Goal: Task Accomplishment & Management: Manage account settings

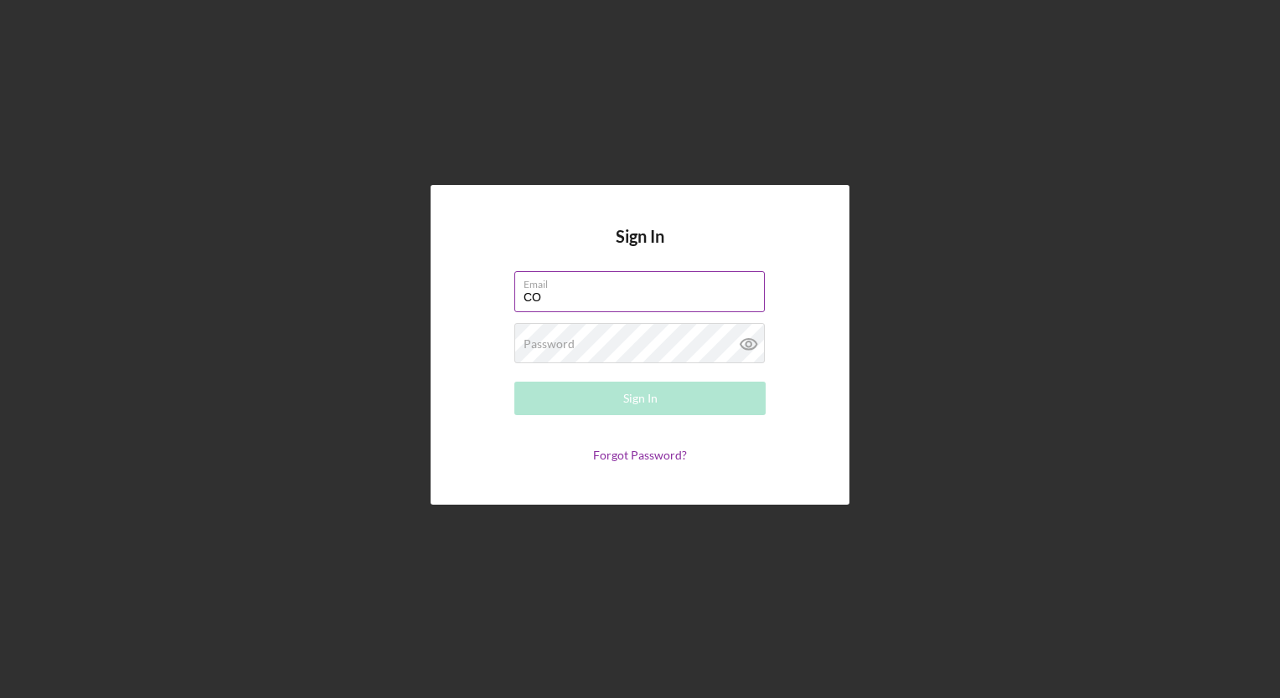
type input "C"
type input "[EMAIL_ADDRESS][DOMAIN_NAME]"
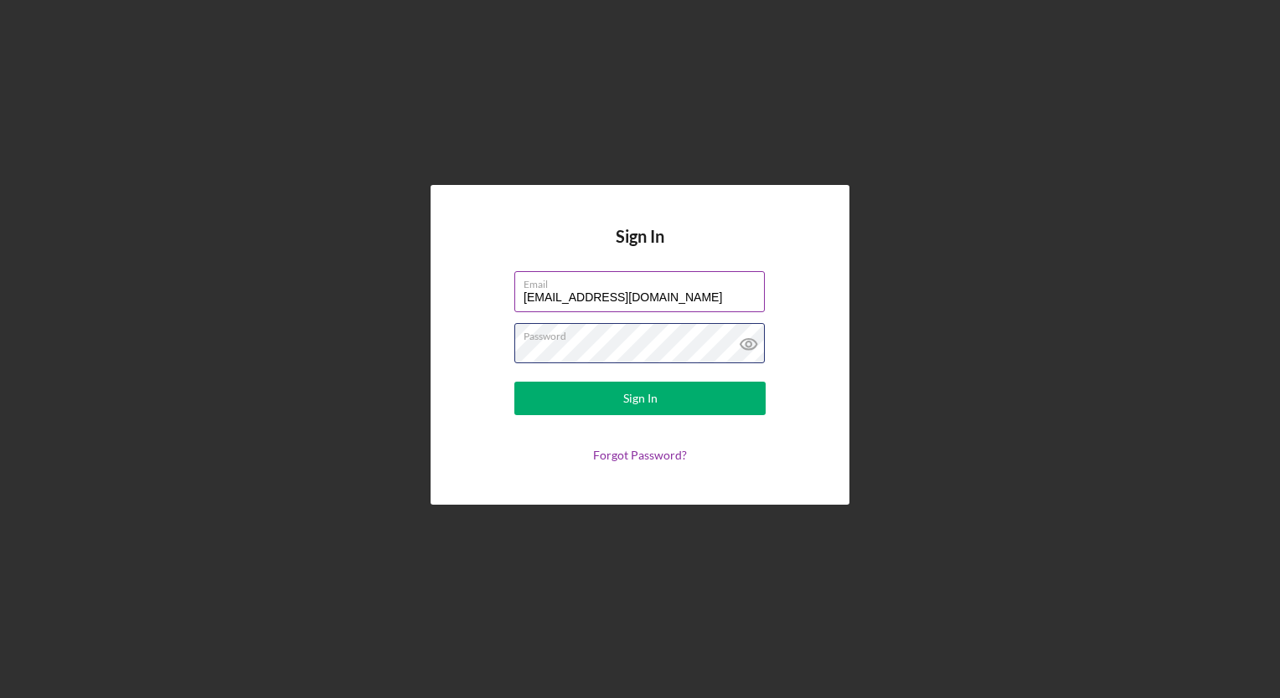
click at [514, 382] on button "Sign In" at bounding box center [639, 398] width 251 height 33
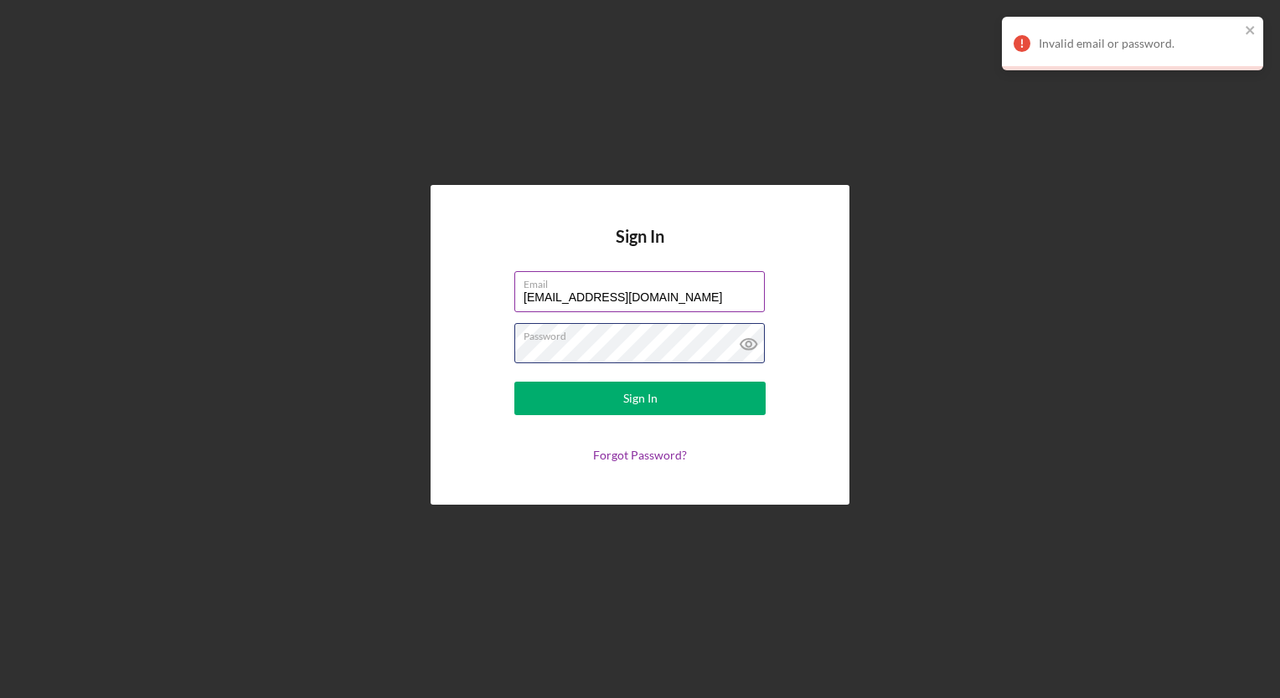
click at [514, 382] on button "Sign In" at bounding box center [639, 398] width 251 height 33
